Goal: Answer question/provide support: Share knowledge or assist other users

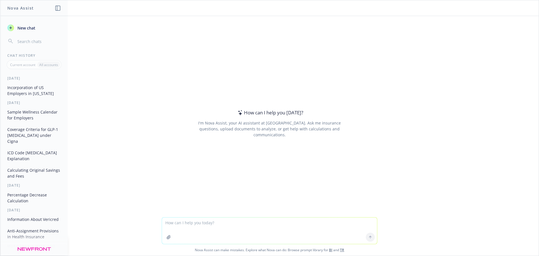
click at [202, 219] on textarea at bounding box center [269, 230] width 215 height 26
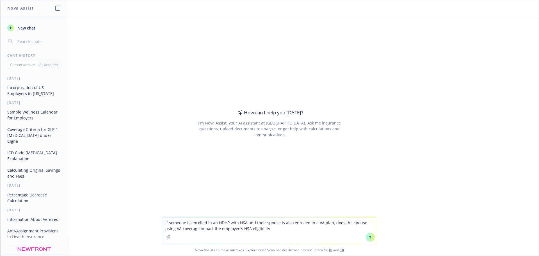
type textarea "If someone is enrolled in an HDHP with HSA and their spouse is also enrolled in…"
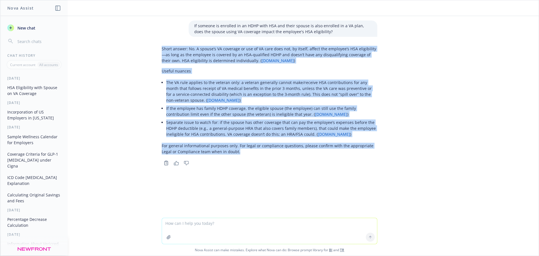
drag, startPoint x: 229, startPoint y: 152, endPoint x: 152, endPoint y: 50, distance: 127.5
click at [152, 50] on div "If someone is enrolled in an HDHP with HSA and their spouse is also enrolled in…" at bounding box center [269, 117] width 539 height 202
copy div "Lorem ipsumd: Si. A consec’a EL seddoeiu te inc ut LA etdo magn ali, en admini,…"
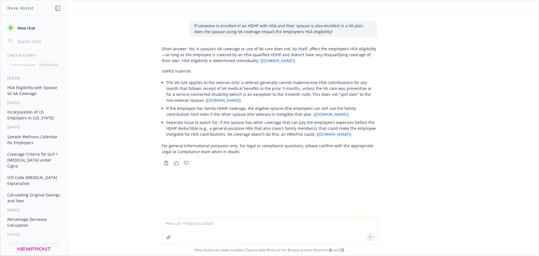
click at [483, 165] on div "If someone is enrolled in an HDHP with HSA and their spouse is also enrolled in…" at bounding box center [269, 117] width 539 height 202
click at [315, 113] on link "[DOMAIN_NAME]" at bounding box center [331, 113] width 32 height 5
